Goal: Transaction & Acquisition: Book appointment/travel/reservation

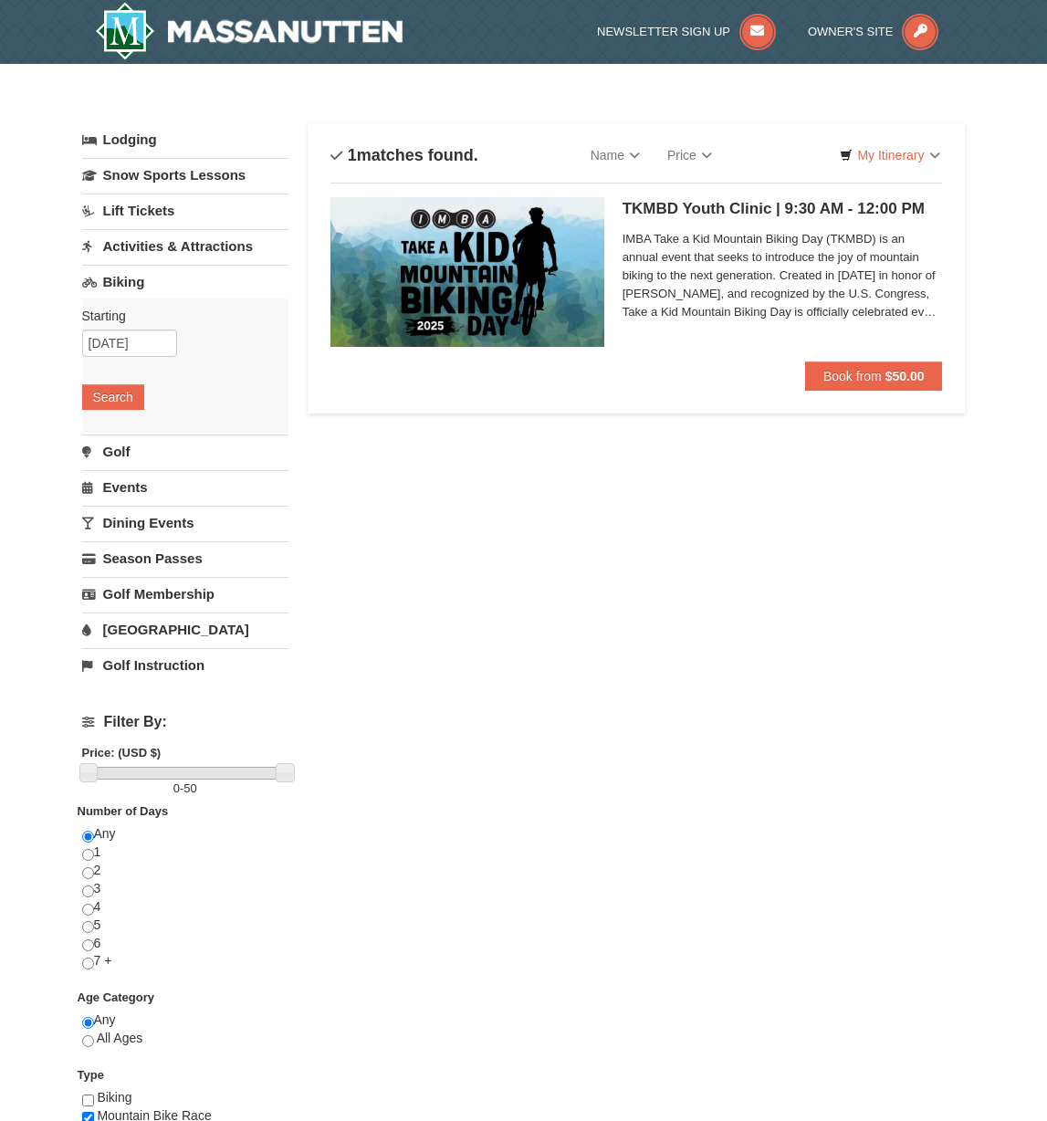
click at [517, 296] on img at bounding box center [468, 272] width 274 height 150
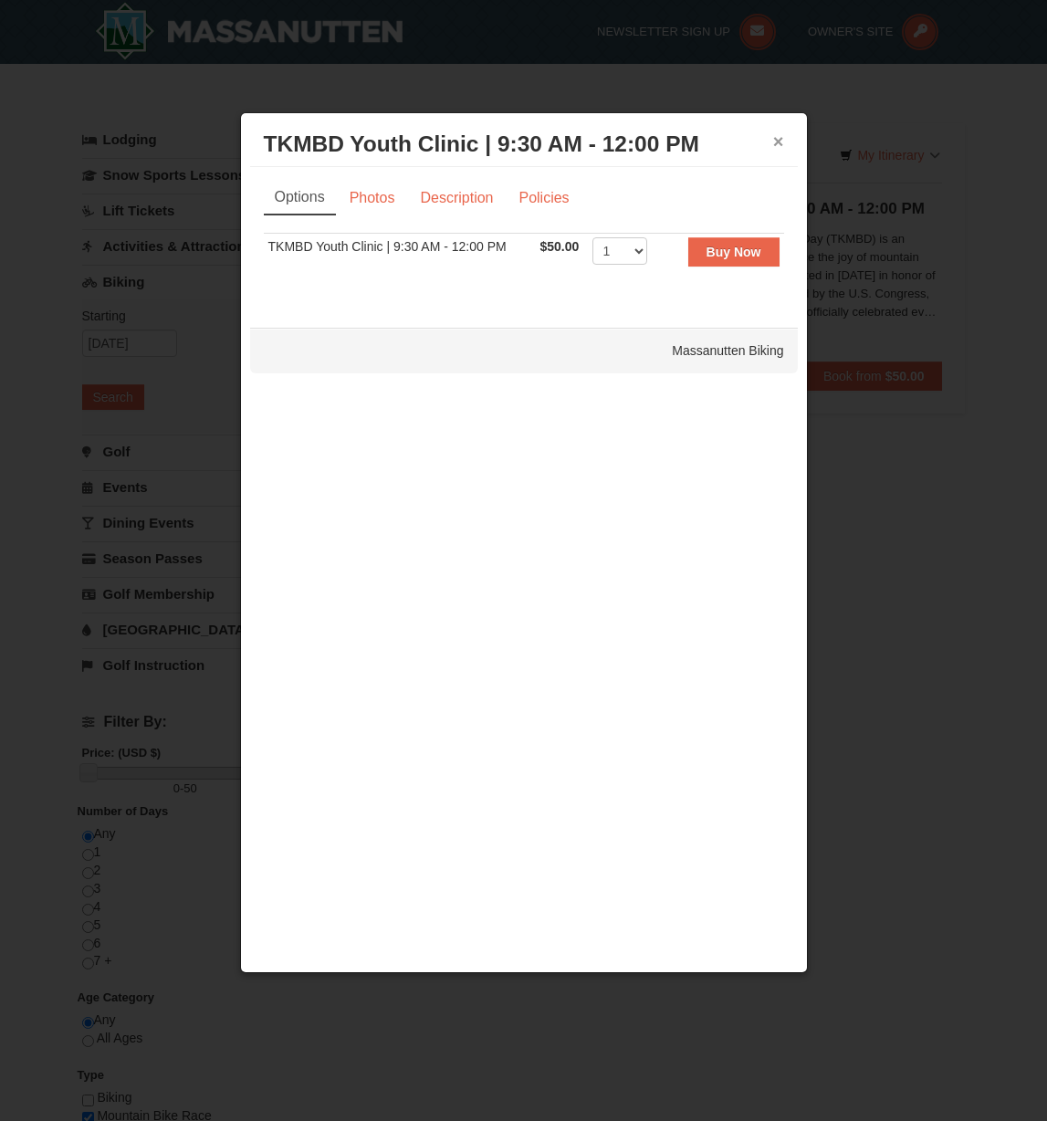
click at [782, 141] on button "×" at bounding box center [778, 141] width 11 height 18
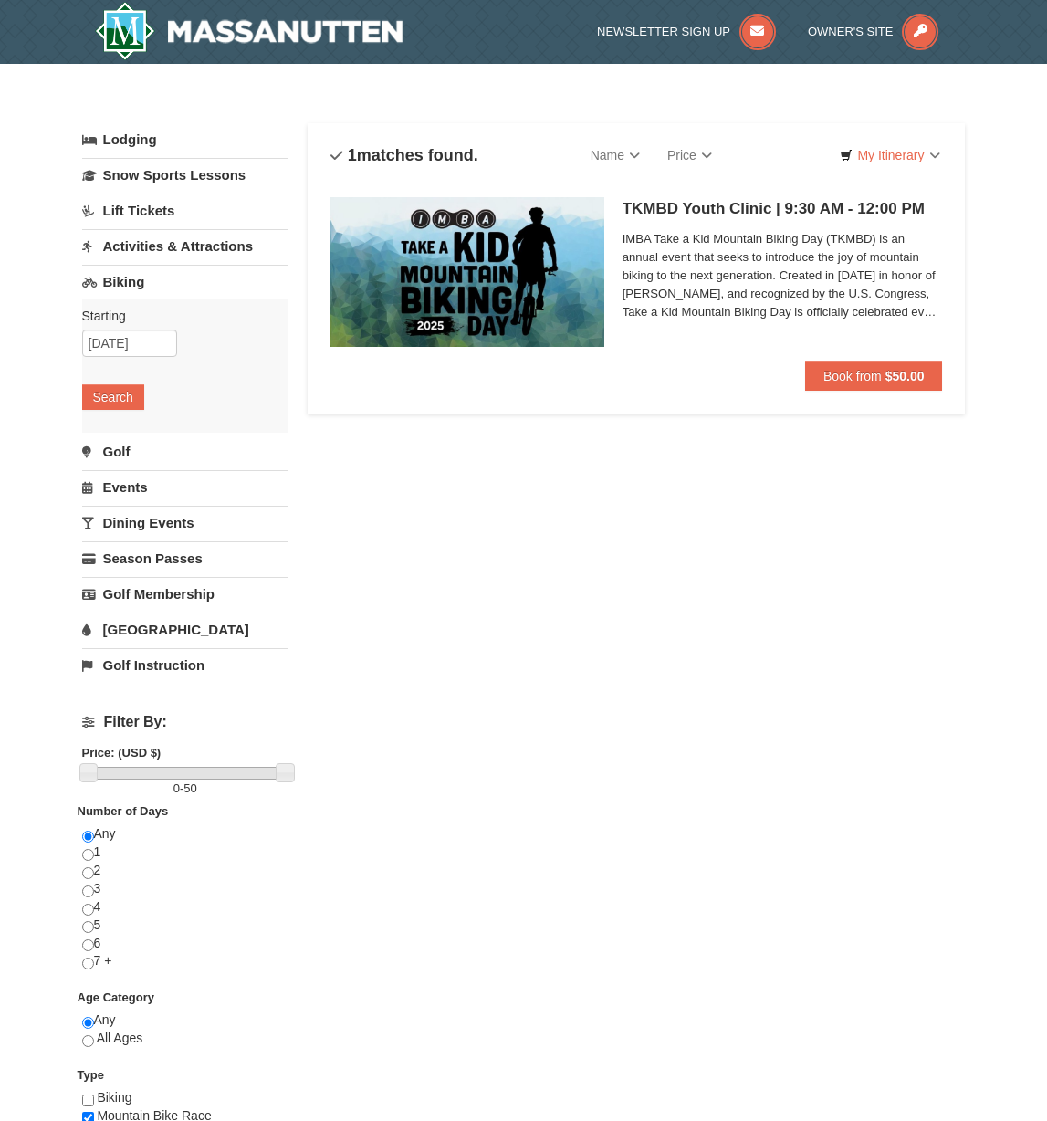
click at [102, 281] on link "Biking" at bounding box center [185, 282] width 207 height 34
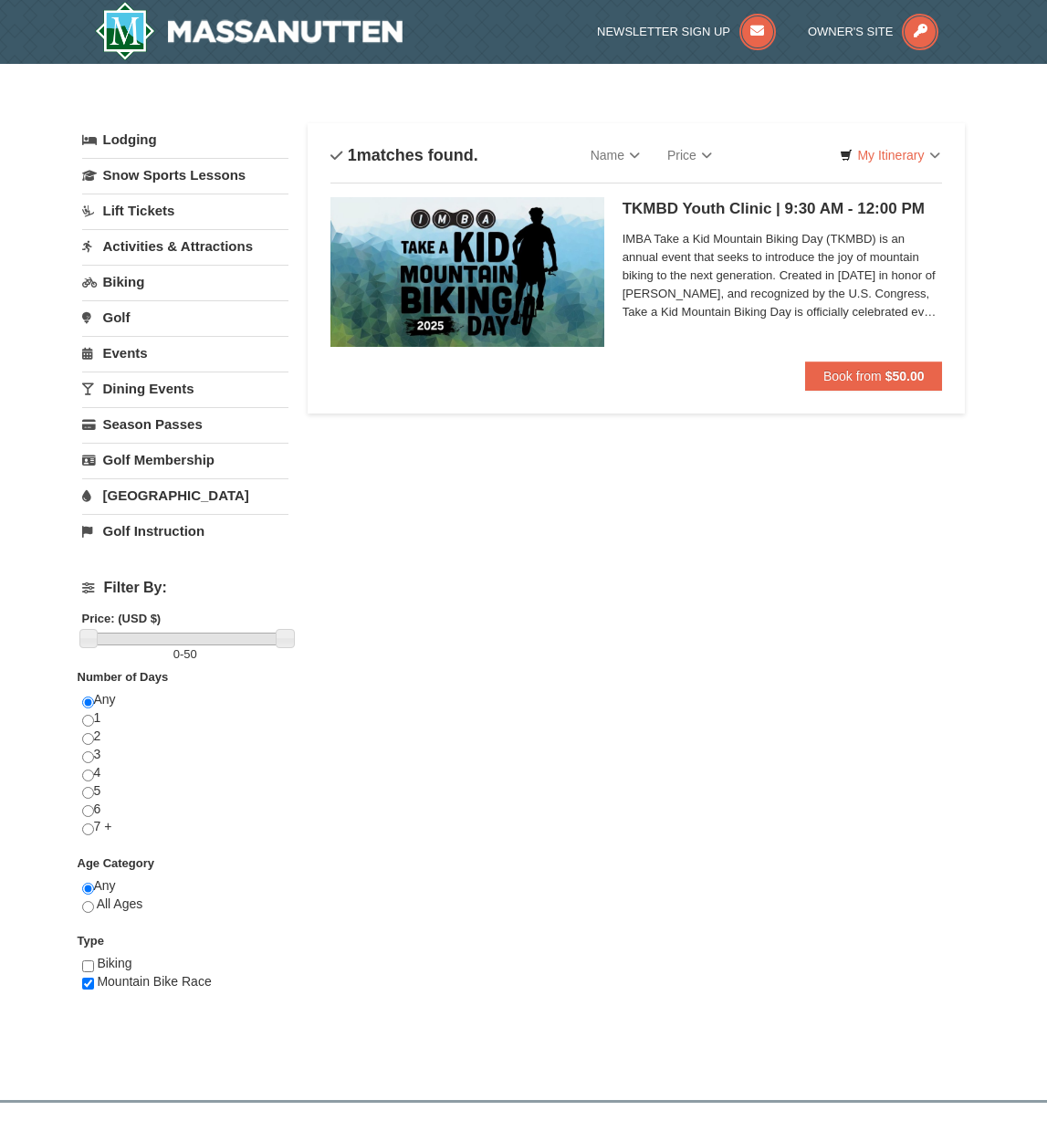
click at [102, 281] on link "Biking" at bounding box center [185, 282] width 207 height 34
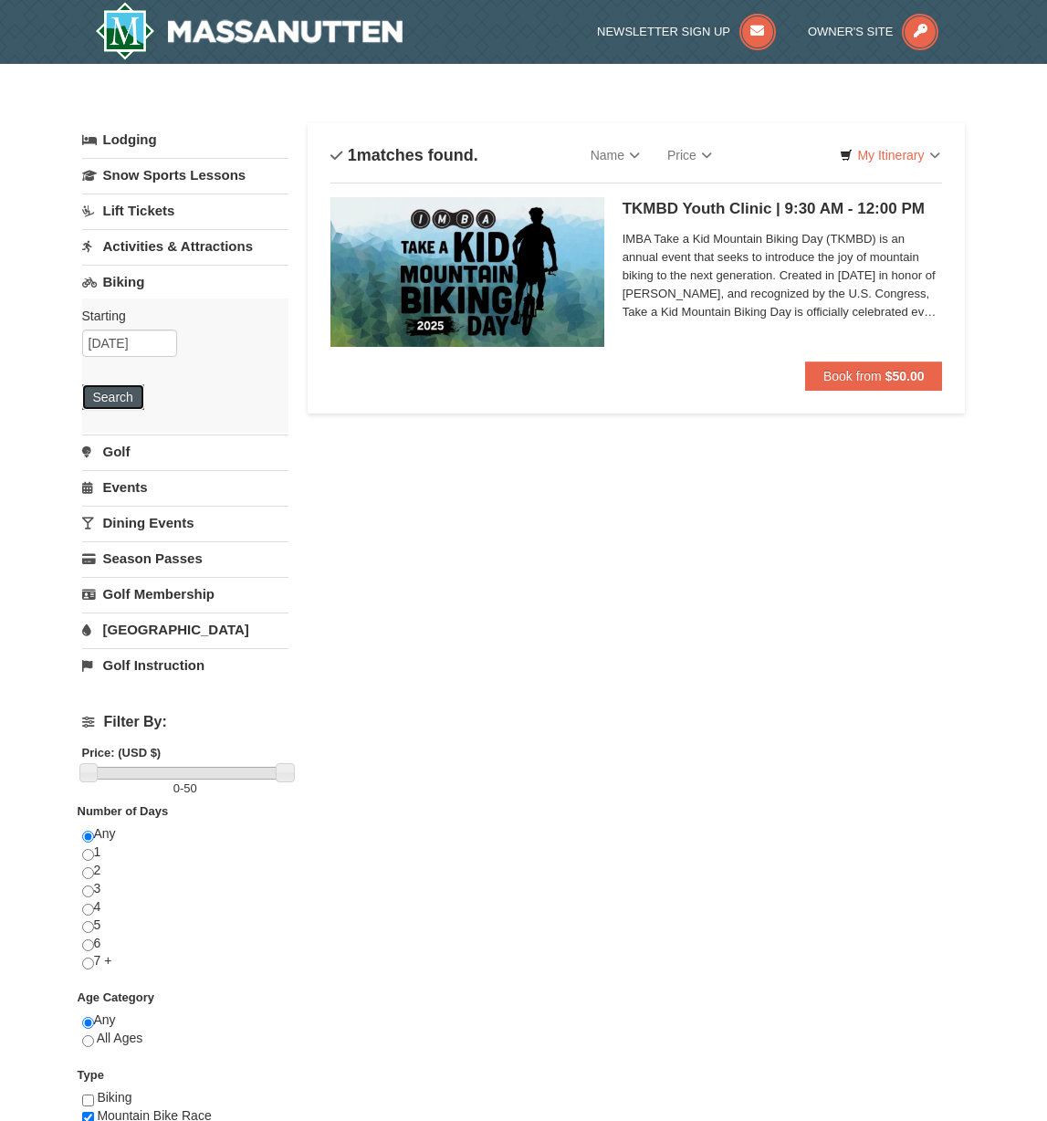
click at [97, 398] on button "Search" at bounding box center [113, 397] width 62 height 26
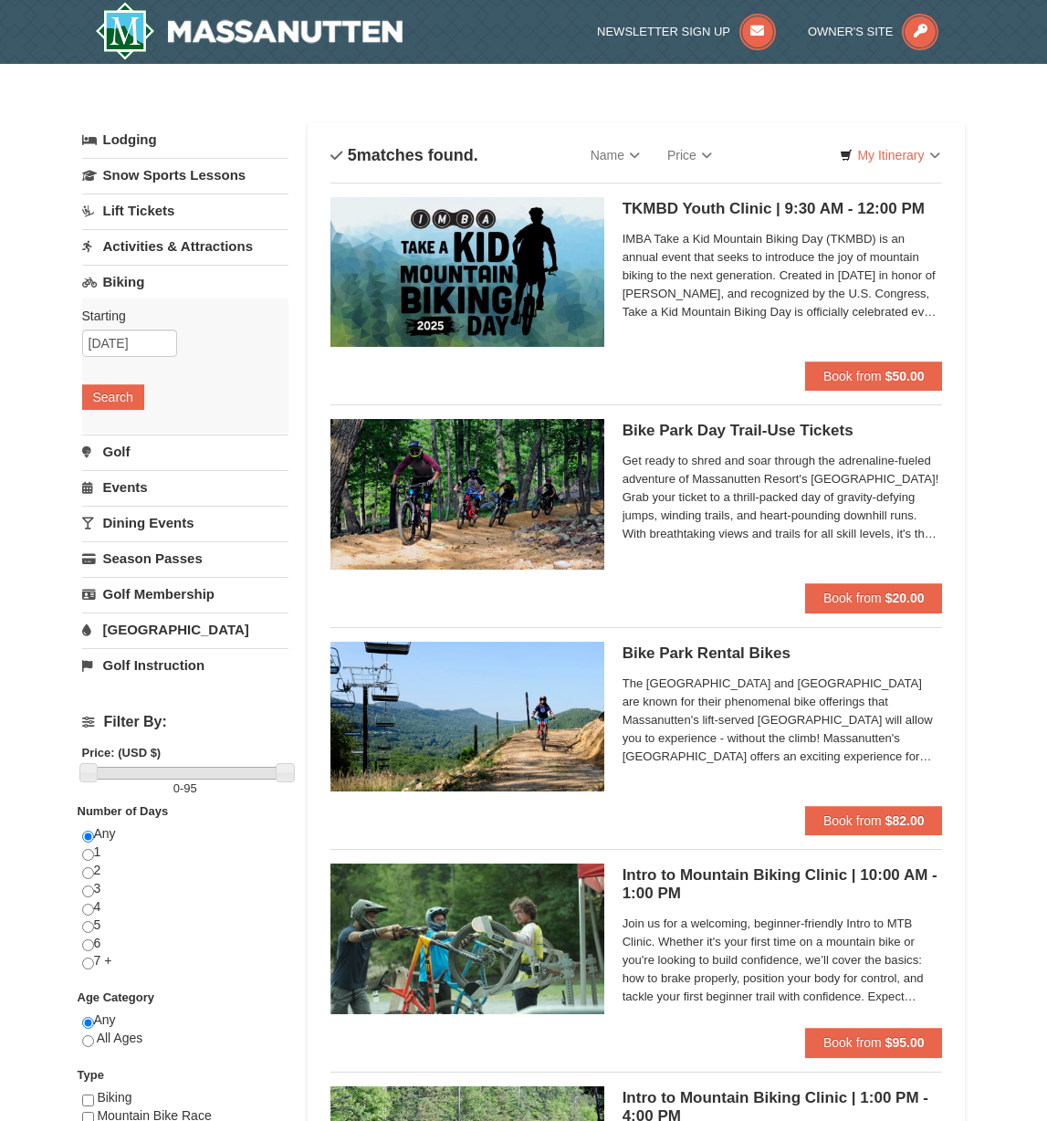
click at [687, 427] on h5 "Bike Park Day Trail-Use Tickets Massanutten Biking" at bounding box center [783, 431] width 320 height 18
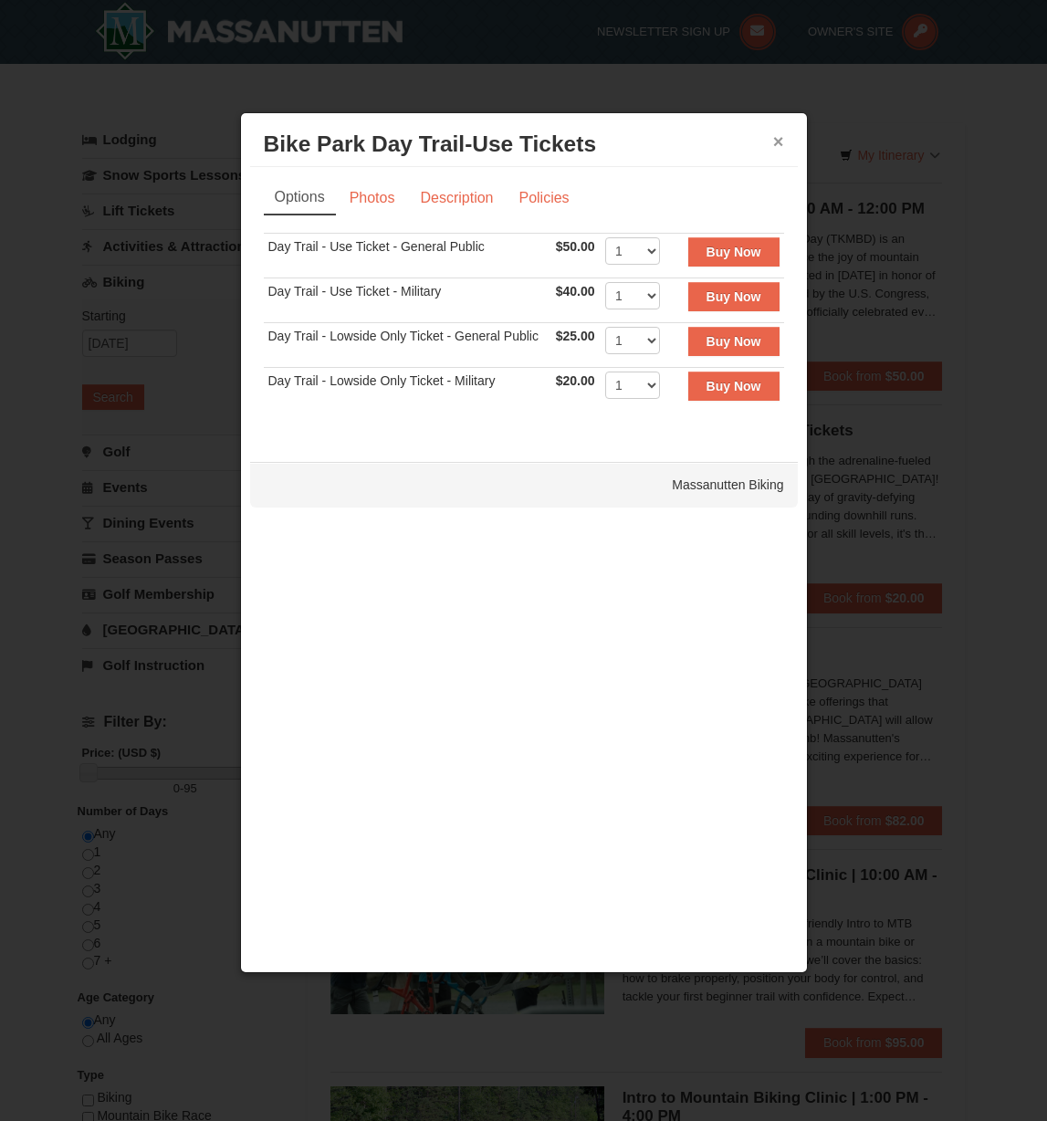
click at [773, 139] on button "×" at bounding box center [778, 141] width 11 height 18
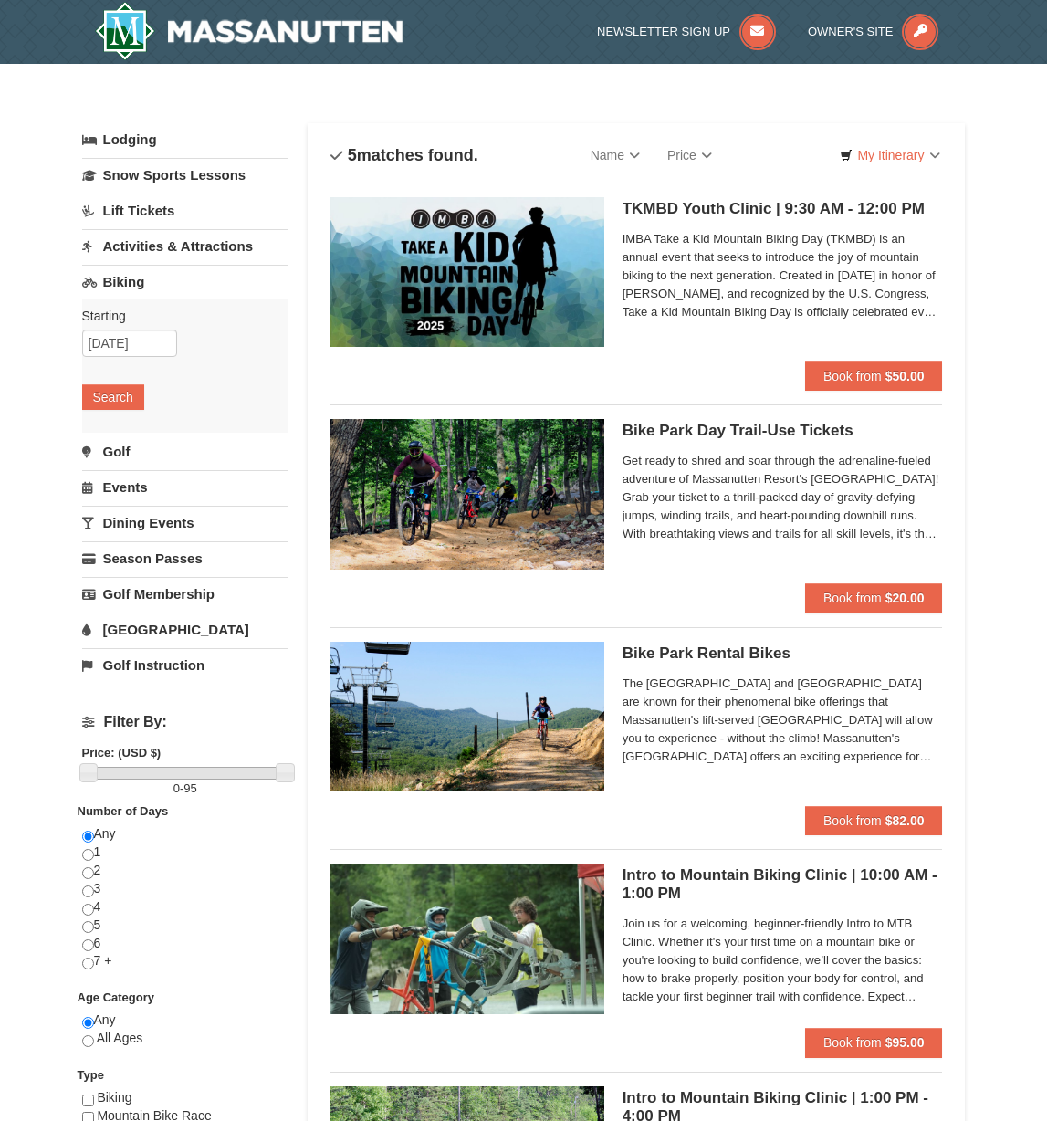
click at [707, 425] on h5 "Bike Park Day Trail-Use Tickets Massanutten Biking" at bounding box center [783, 431] width 320 height 18
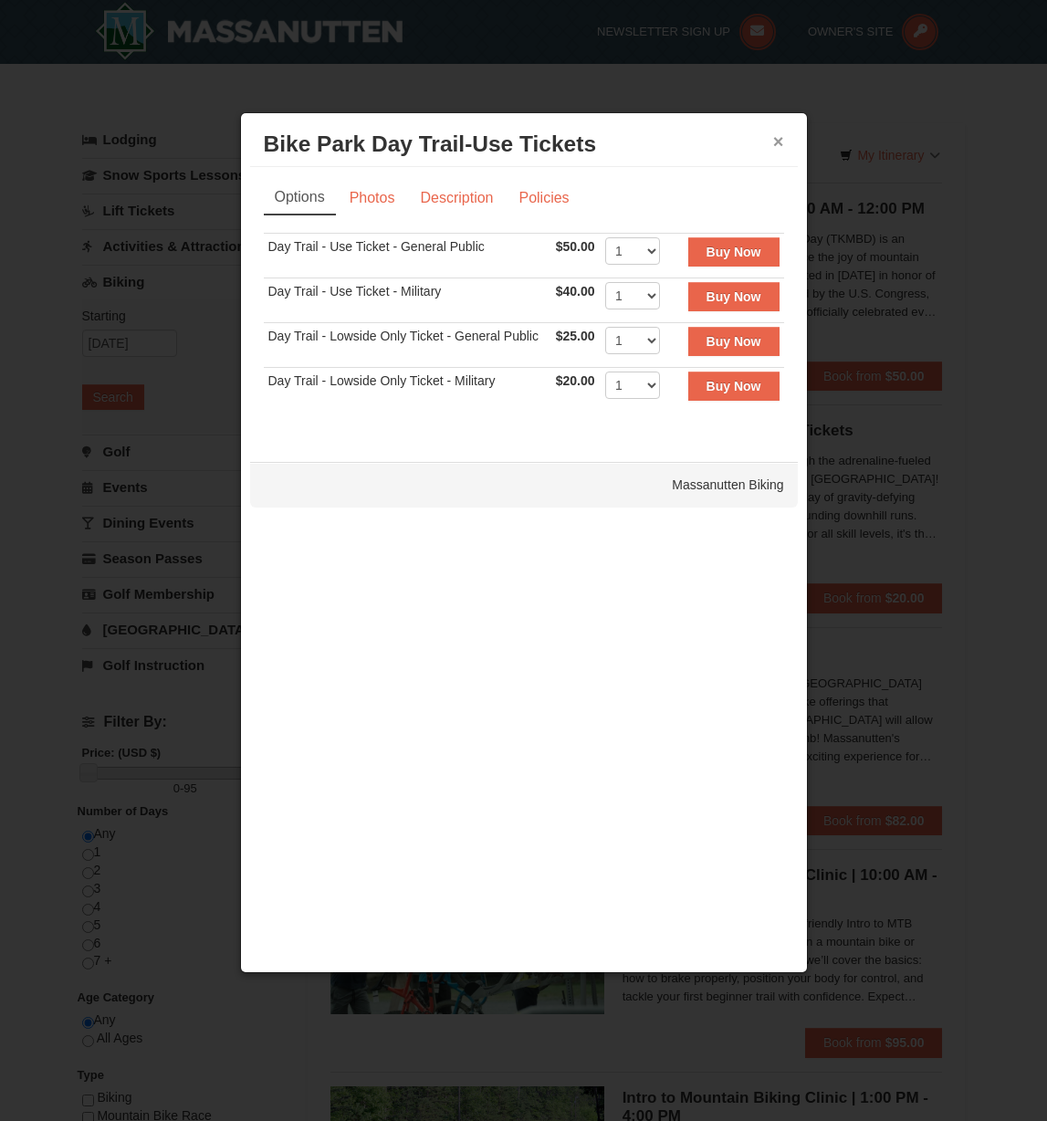
click at [776, 142] on button "×" at bounding box center [778, 141] width 11 height 18
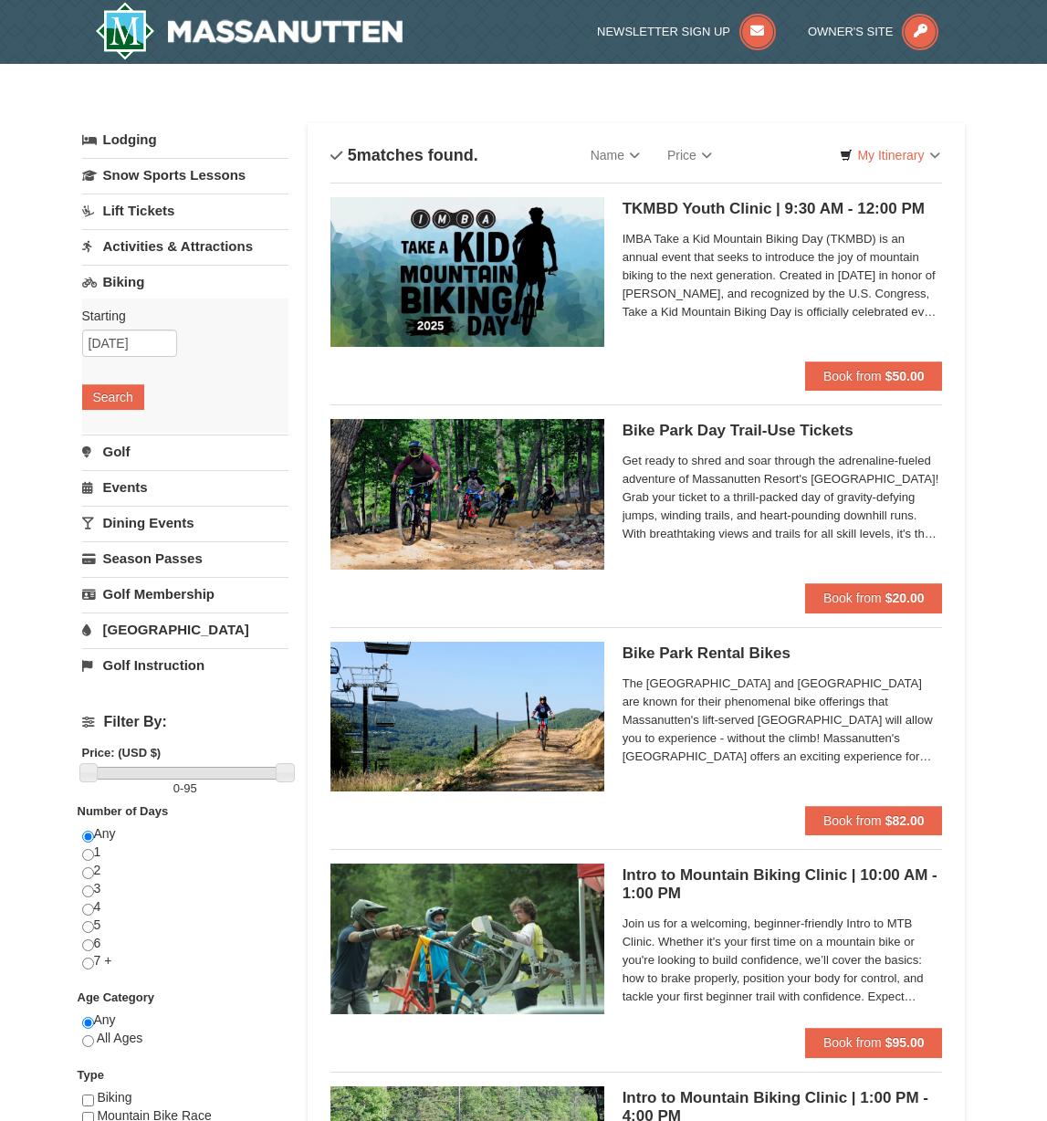
click at [494, 457] on img at bounding box center [468, 494] width 274 height 150
